Goal: Navigation & Orientation: Find specific page/section

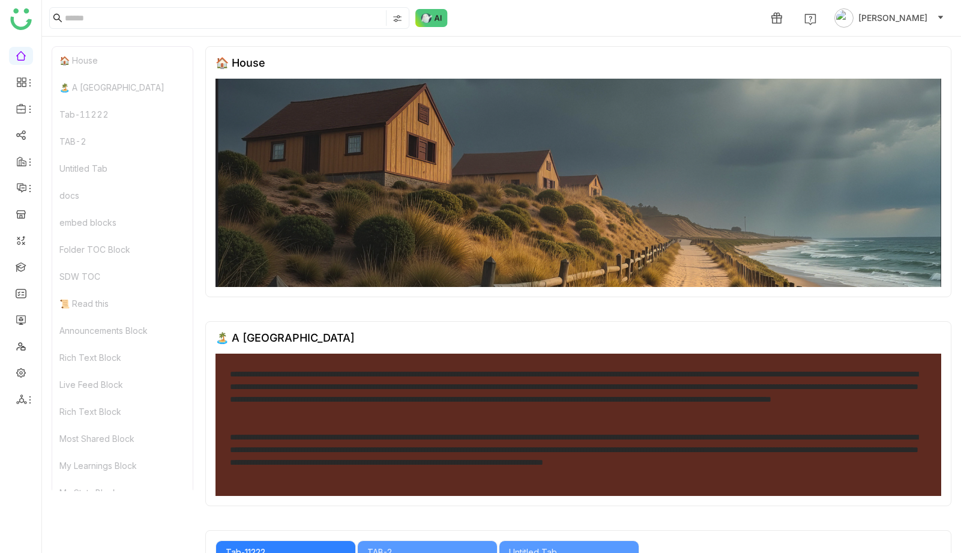
click at [88, 118] on div "Tab-11222" at bounding box center [122, 114] width 140 height 27
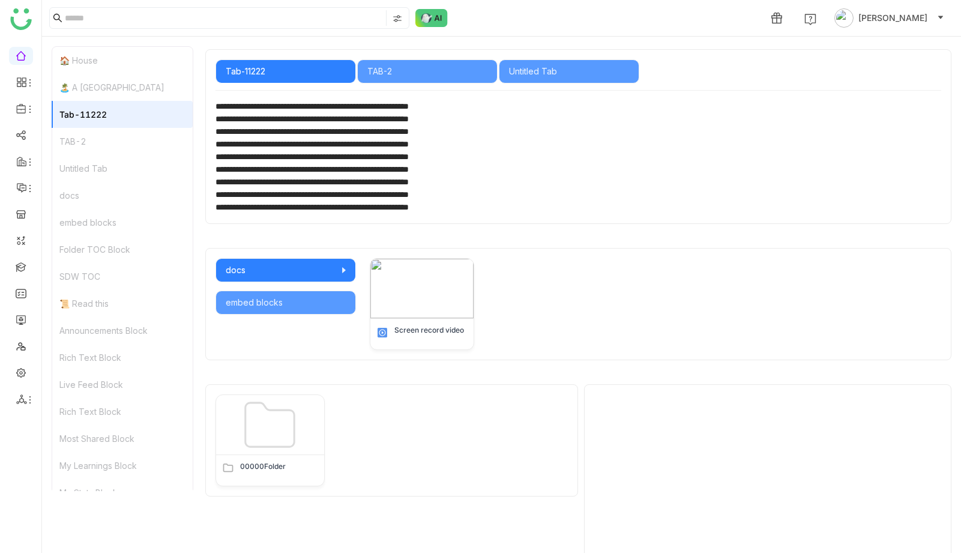
click at [82, 143] on div "TAB-2" at bounding box center [122, 141] width 140 height 27
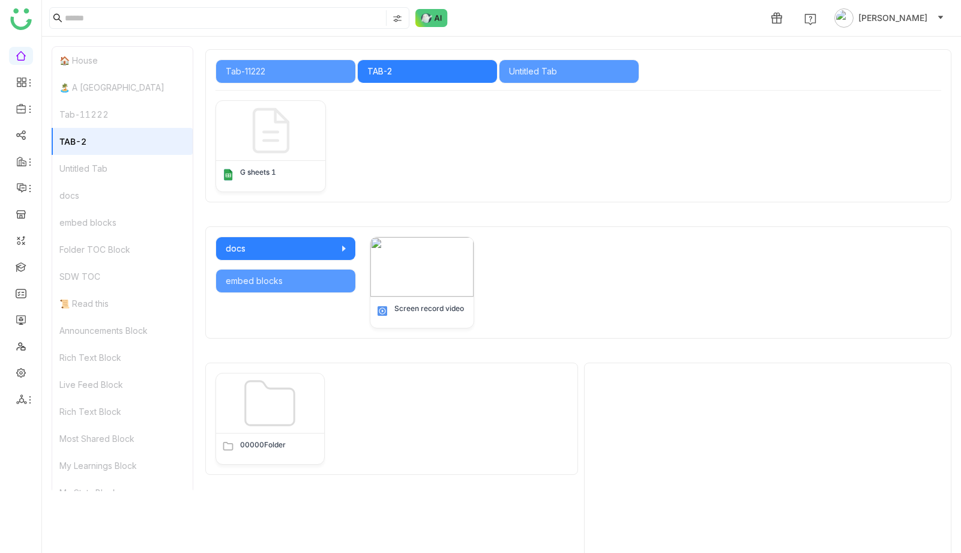
scroll to position [485, 0]
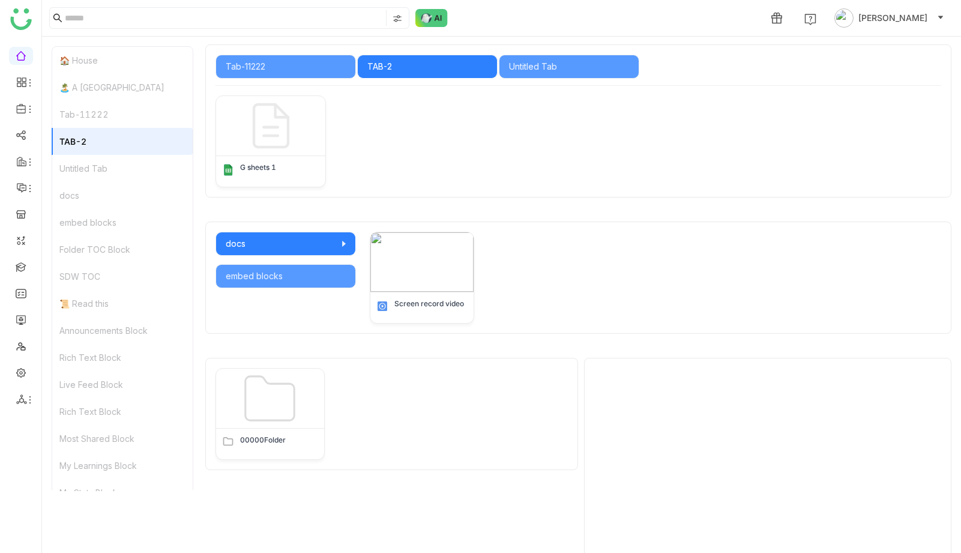
click at [90, 168] on div "Untitled Tab" at bounding box center [122, 168] width 140 height 27
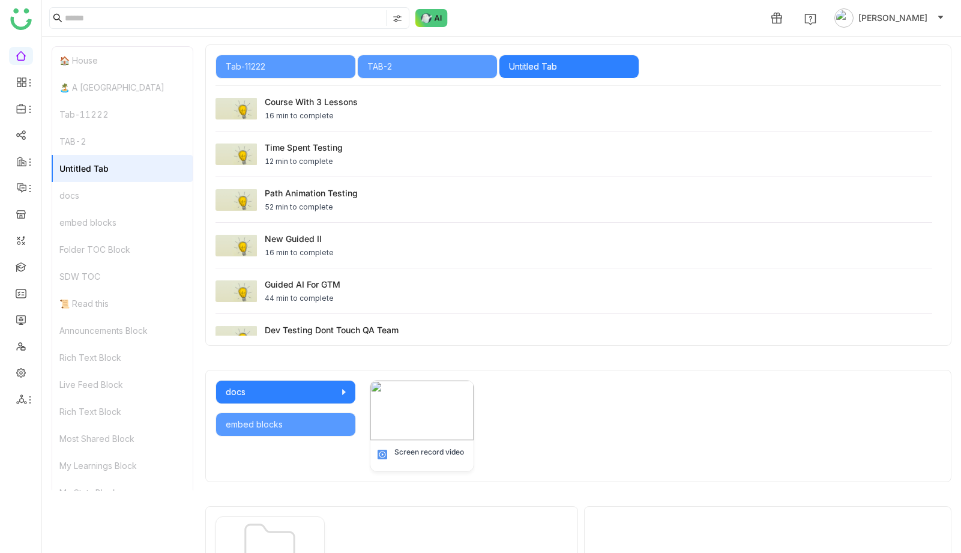
click at [83, 194] on div "docs" at bounding box center [122, 195] width 140 height 27
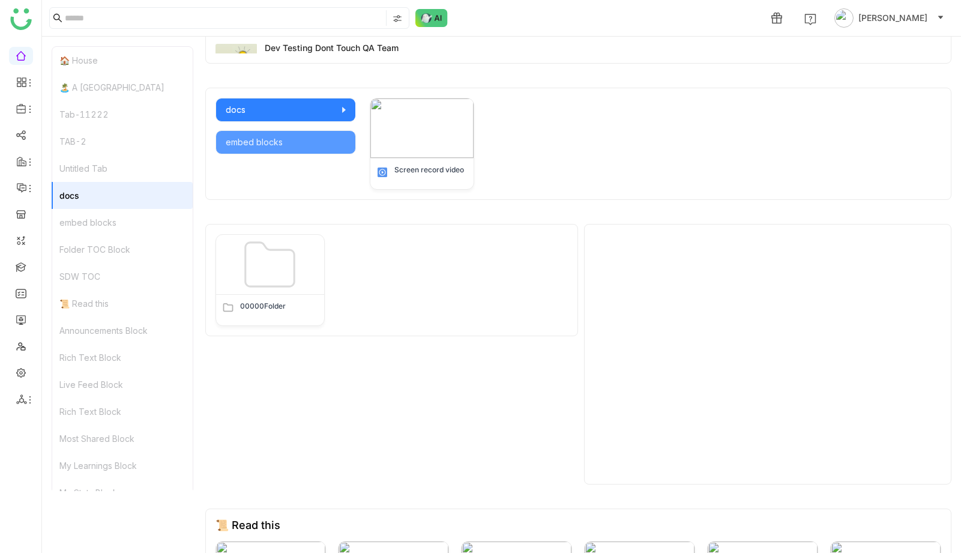
scroll to position [811, 0]
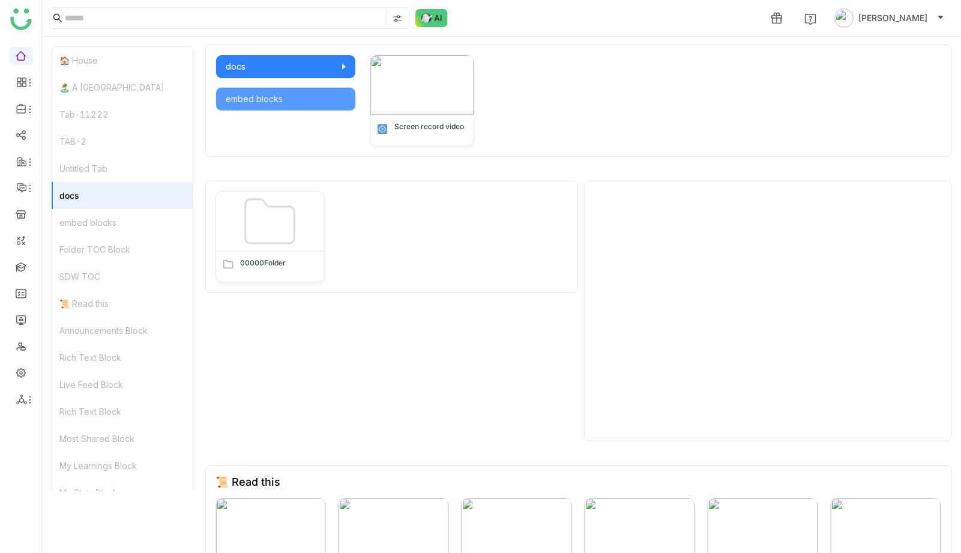
click at [95, 224] on div "embed blocks" at bounding box center [122, 222] width 140 height 27
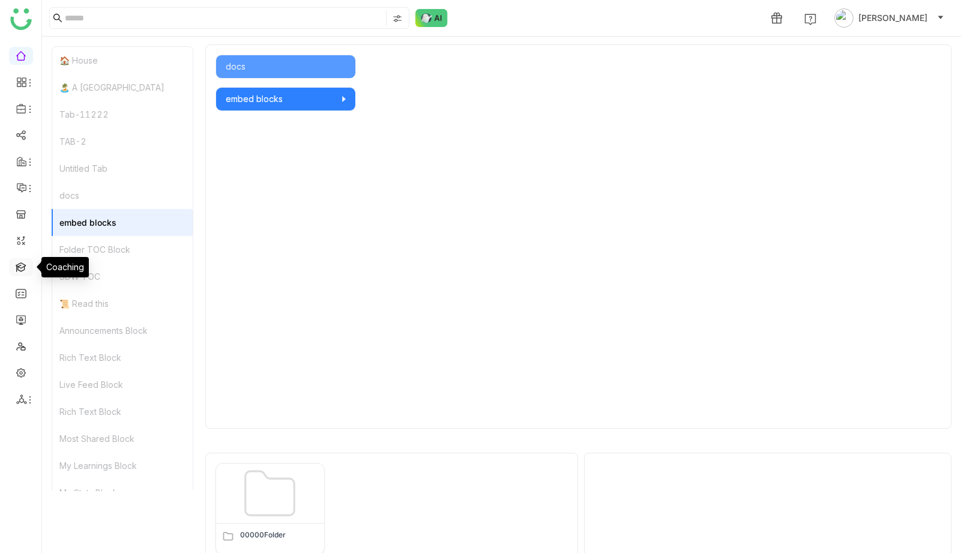
click at [20, 269] on link at bounding box center [21, 266] width 11 height 10
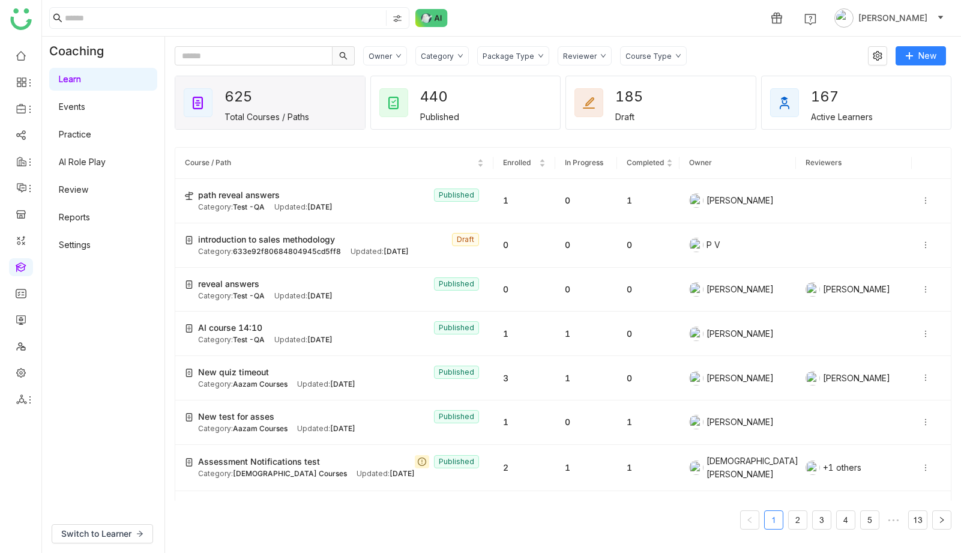
click at [80, 188] on link "Review" at bounding box center [73, 189] width 29 height 10
